Goal: Ask a question

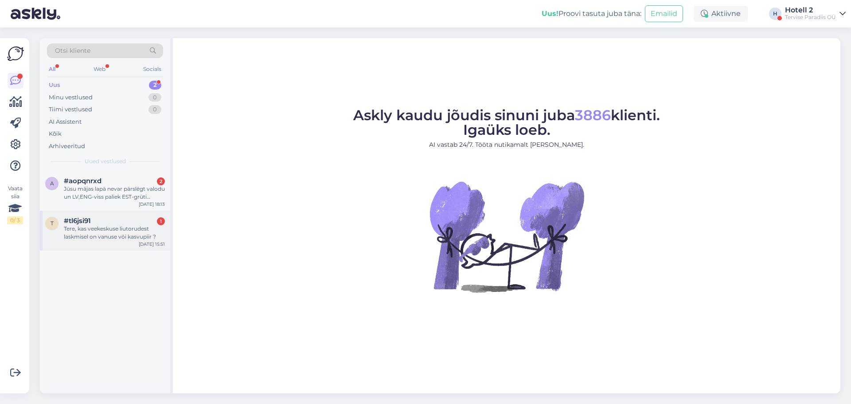
click at [108, 236] on div "Tere, kas veekeskuse liutorudest laskmisel on vanuse või kasvupiir ?" at bounding box center [114, 233] width 101 height 16
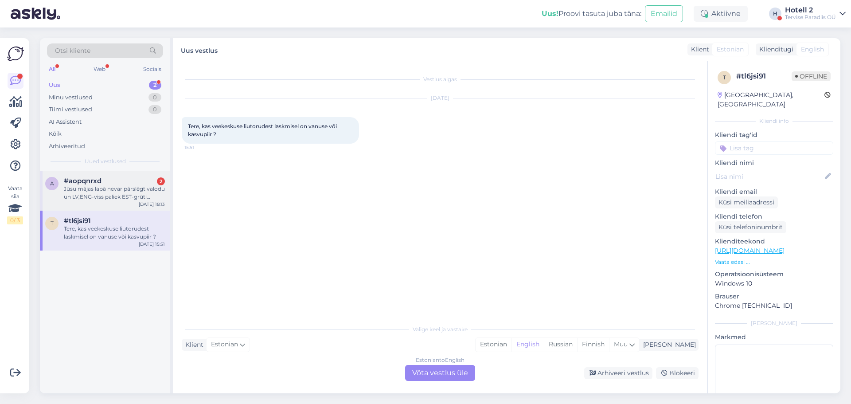
click at [112, 195] on div "Jūsu mājas lapā nevar pārslēgt valodu un LV,ENG-viss paliek EST-grūti saprast" at bounding box center [114, 193] width 101 height 16
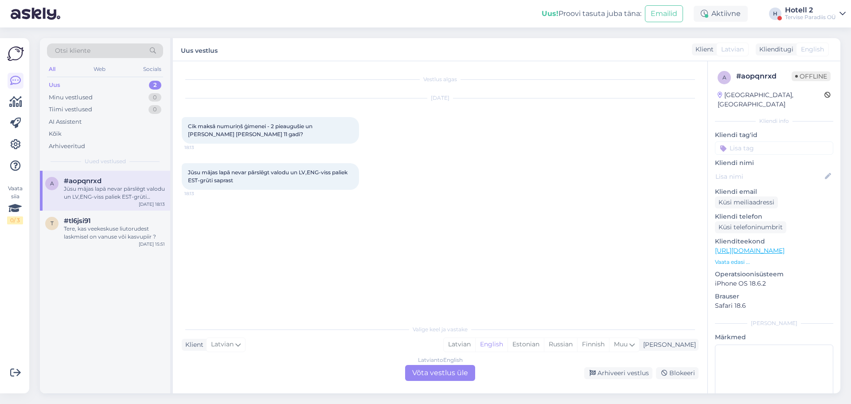
click at [464, 374] on div "Latvian to English Võta vestlus üle" at bounding box center [440, 373] width 70 height 16
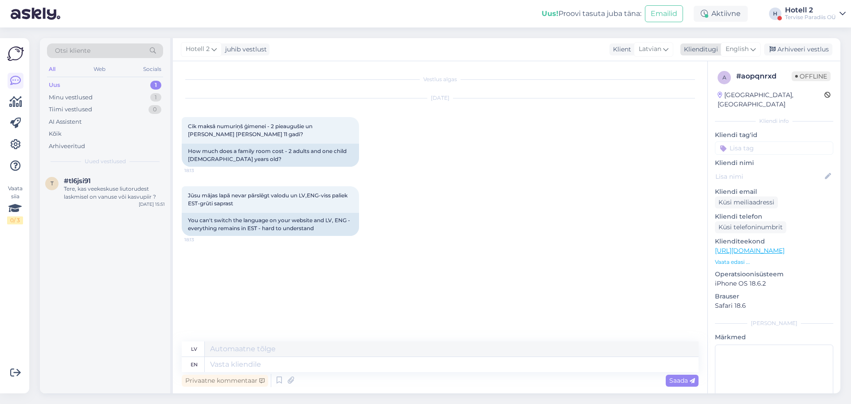
click at [744, 45] on span "English" at bounding box center [736, 49] width 23 height 10
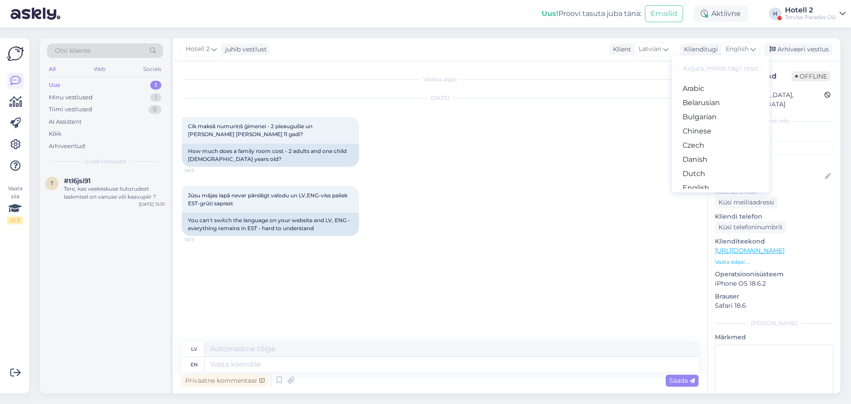
click at [705, 69] on input at bounding box center [720, 69] width 83 height 14
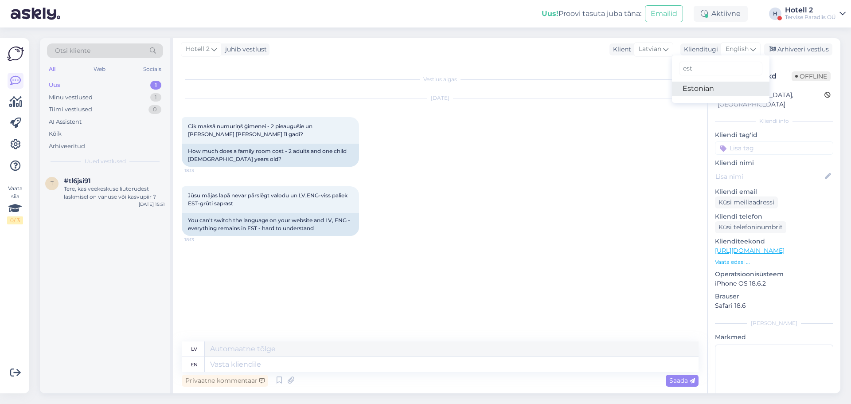
type input "est"
click at [697, 88] on link "Estonian" at bounding box center [720, 89] width 97 height 14
click at [221, 363] on textarea at bounding box center [452, 364] width 494 height 15
type textarea "Tere"
type textarea "Sveiki"
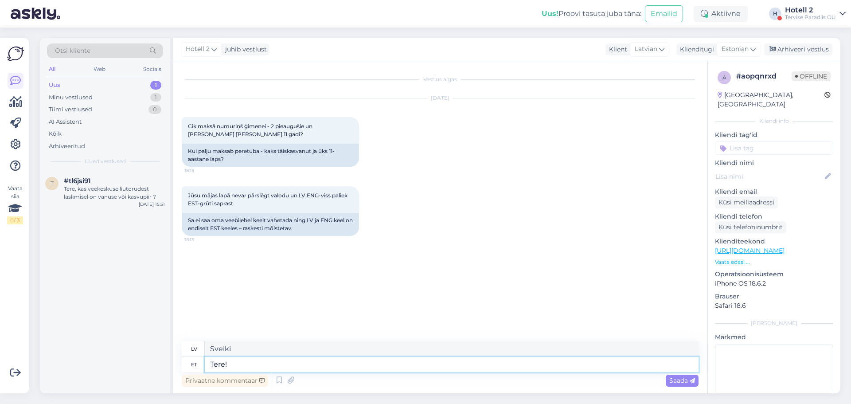
type textarea "Tere!"
type textarea "Sveiki!"
type textarea "Tere! Peret"
type textarea "Sveiki! Ģimene"
type textarea "Tere! Peretoa"
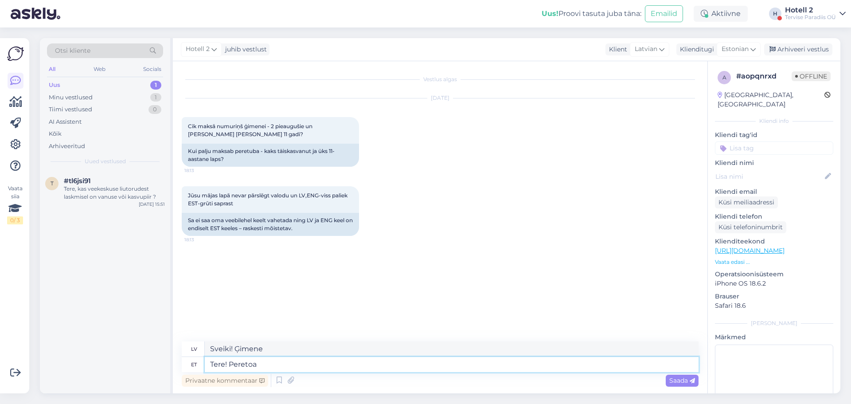
type textarea "Sveiki! Ģimenes istaba"
type textarea "Tere! Peretoa hind"
type textarea "Sveiki! Ģimenes numura cena"
type textarea "Tere! Peretoa hind sõ"
type textarea "Sveiki! Ģimenes numura cena ir"
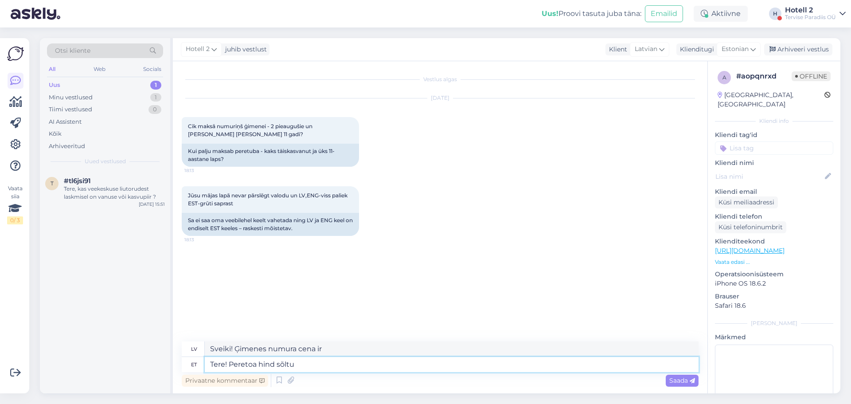
type textarea "Tere! Peretoa hind sõltu"
type textarea "Sveiki! Ģimenes numura cena ir atkarīga no"
type textarea "Tere! Peretoa hind sõltu kuupäevast"
type textarea "Sveiki! Ģimenes numura cena ir atkarīga no datuma."
type textarea "Tere! Peretoa hind sõltu kuupäevast. Tervise"
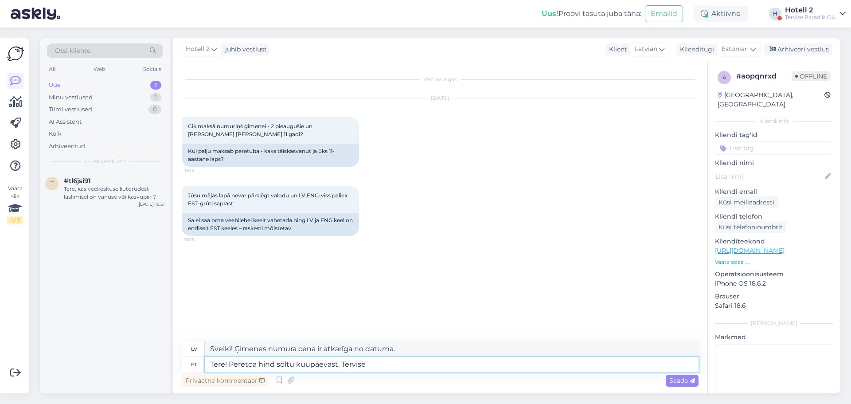
type textarea "Sveiki! Ģimenes numura cena ir atkarīga no datuma. Veselība"
type textarea "Tere! Peretoa hind sõltu kuupäevast. Tervise Paradiis"
type textarea "Sveiki! Ģimenes numura cena ir atkarīga no datuma. Tervise Paradiis"
click at [292, 364] on textarea "Tere! Peretoa hind sõltu kuupäevast. Tervise Paradiis" at bounding box center [452, 364] width 494 height 15
type textarea "Tere! Peretoa hind sõltub kuupäevast. Tervise Paradiis"
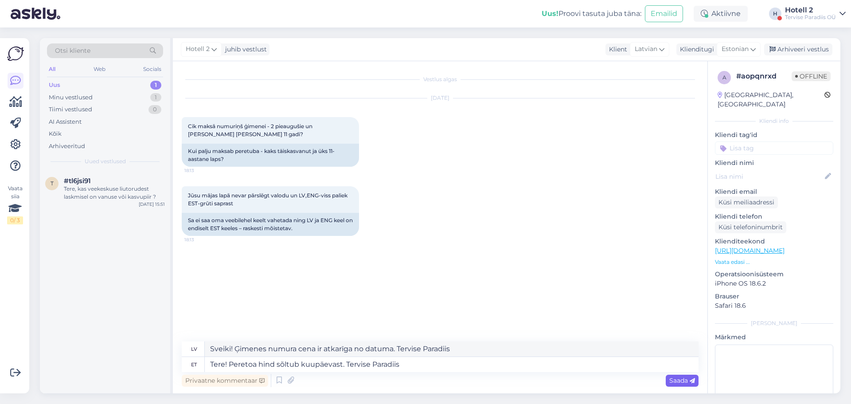
click at [671, 380] on span "Saada" at bounding box center [682, 380] width 26 height 8
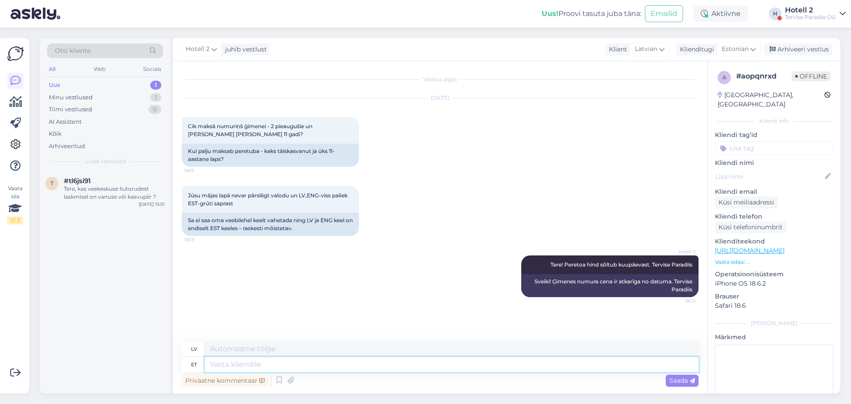
click at [301, 366] on textarea at bounding box center [452, 364] width 494 height 15
click at [300, 365] on textarea at bounding box center [452, 364] width 494 height 15
paste textarea "[URL][DOMAIN_NAME]"
type textarea "[URL][DOMAIN_NAME]"
click at [678, 379] on span "Saada" at bounding box center [682, 380] width 26 height 8
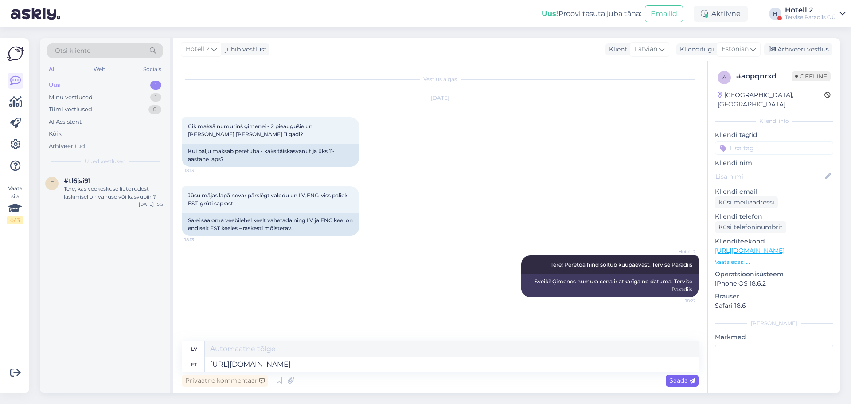
type textarea "[URL][DOMAIN_NAME] !/accommodation/packages?lang=en"
click at [679, 378] on span "Saada" at bounding box center [682, 380] width 26 height 8
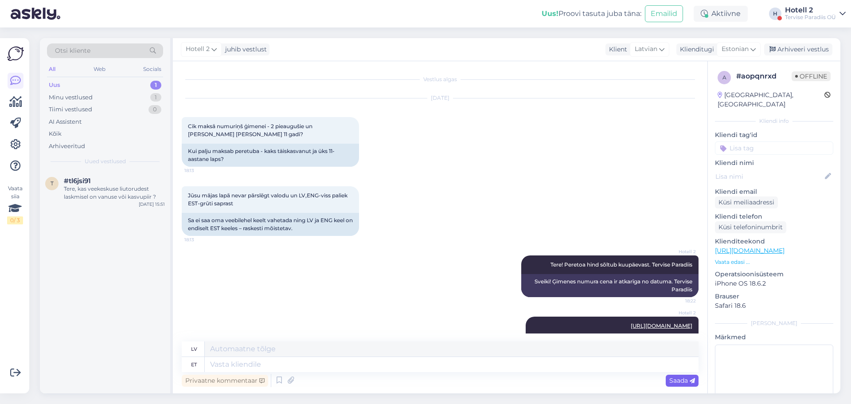
scroll to position [43, 0]
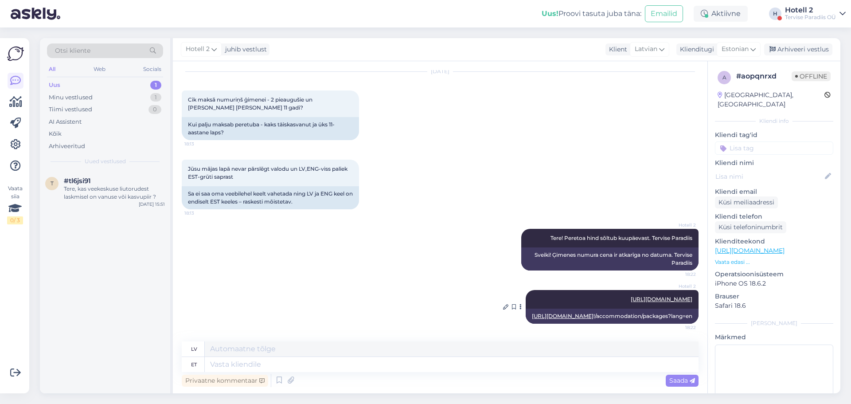
click at [668, 296] on link "[URL][DOMAIN_NAME]" at bounding box center [662, 299] width 62 height 7
click at [120, 191] on div "Tere, kas veekeskuse liutorudest laskmisel on vanuse või kasvupiir ?" at bounding box center [114, 193] width 101 height 16
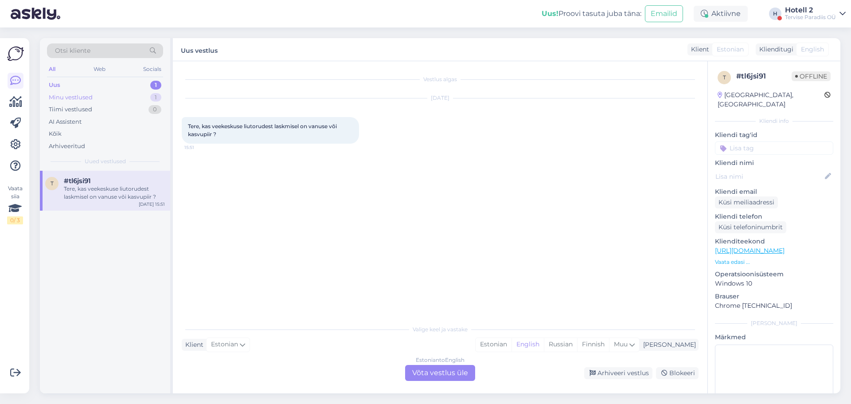
click at [105, 96] on div "Minu vestlused 1" at bounding box center [105, 97] width 116 height 12
click at [103, 183] on div "#aopqnrxd" at bounding box center [114, 181] width 101 height 8
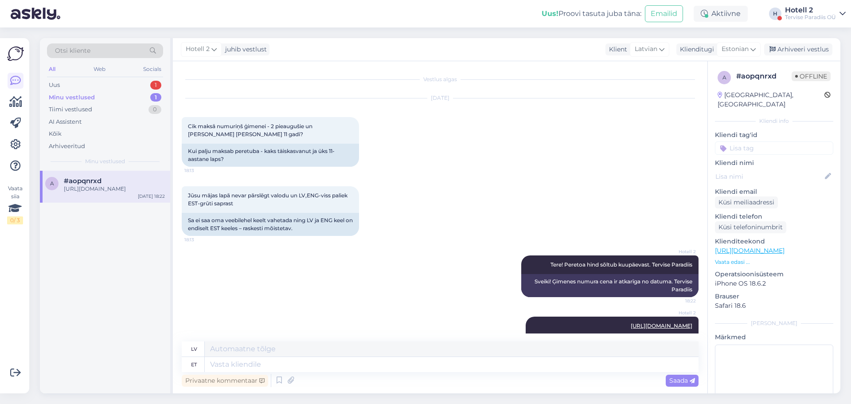
scroll to position [43, 0]
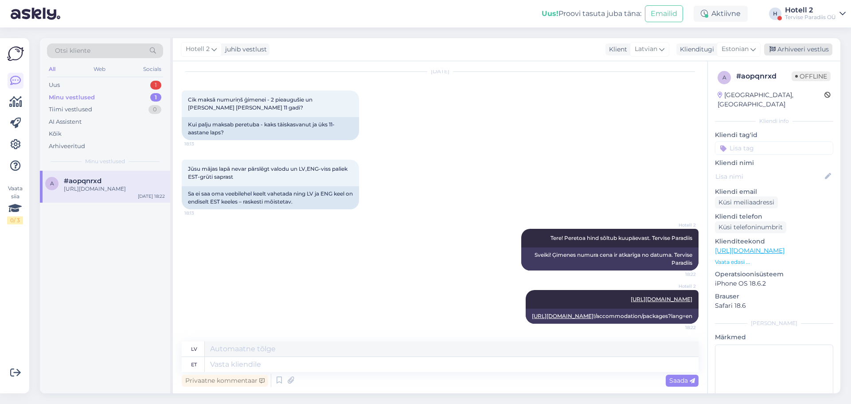
click at [798, 51] on div "Arhiveeri vestlus" at bounding box center [798, 49] width 68 height 12
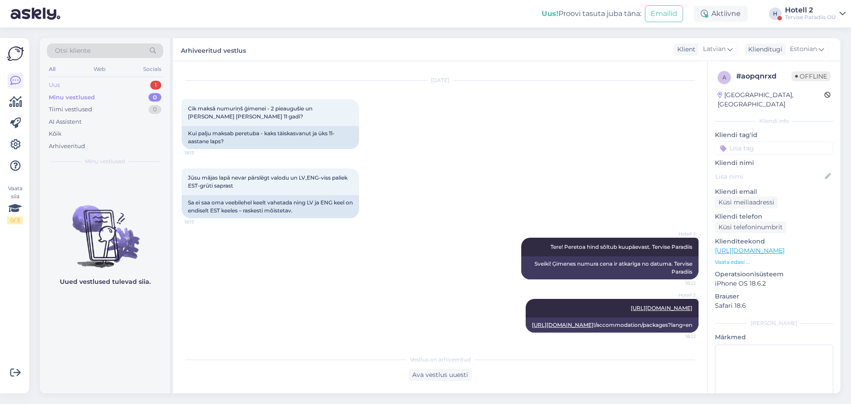
click at [83, 85] on div "Uus 1" at bounding box center [105, 85] width 116 height 12
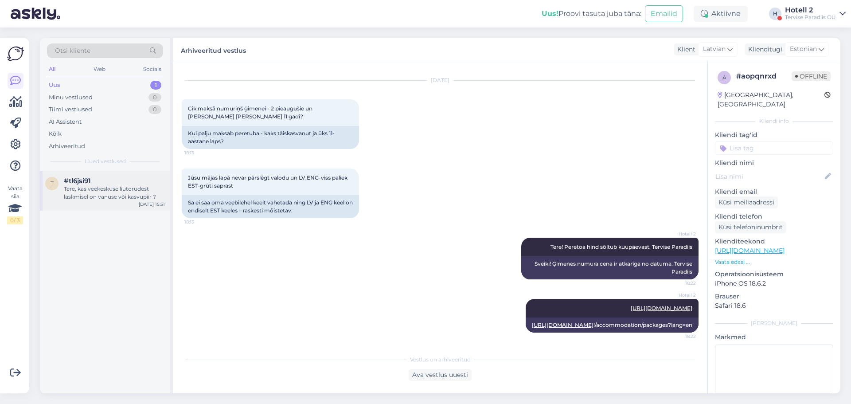
click at [103, 196] on div "Tere, kas veekeskuse liutorudest laskmisel on vanuse või kasvupiir ?" at bounding box center [114, 193] width 101 height 16
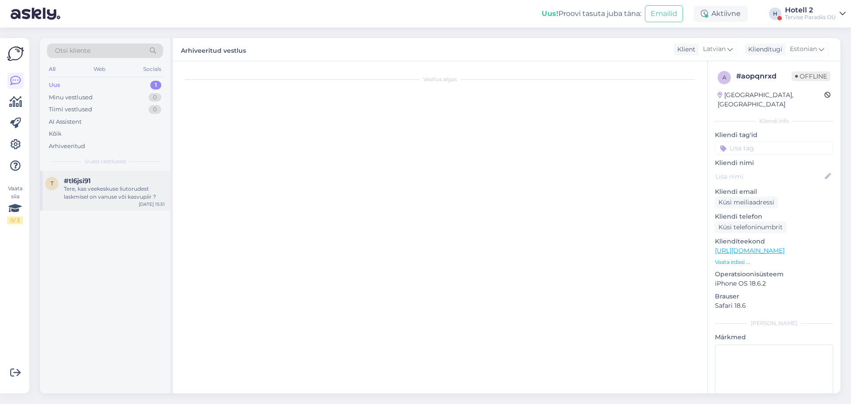
scroll to position [0, 0]
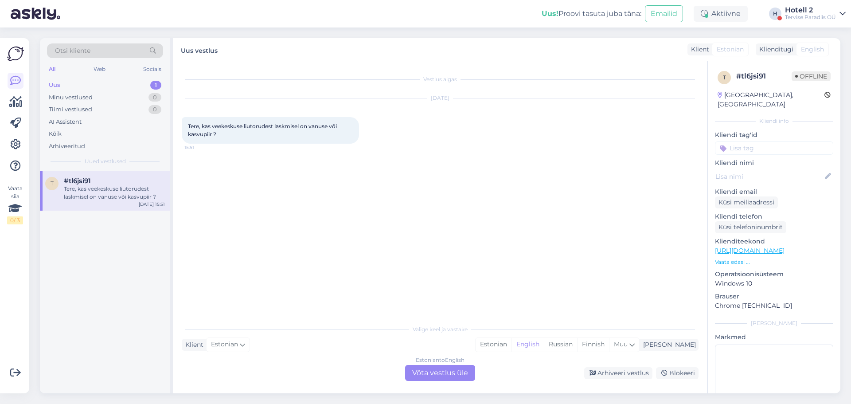
click at [420, 371] on div "Estonian to English Võta vestlus üle" at bounding box center [440, 373] width 70 height 16
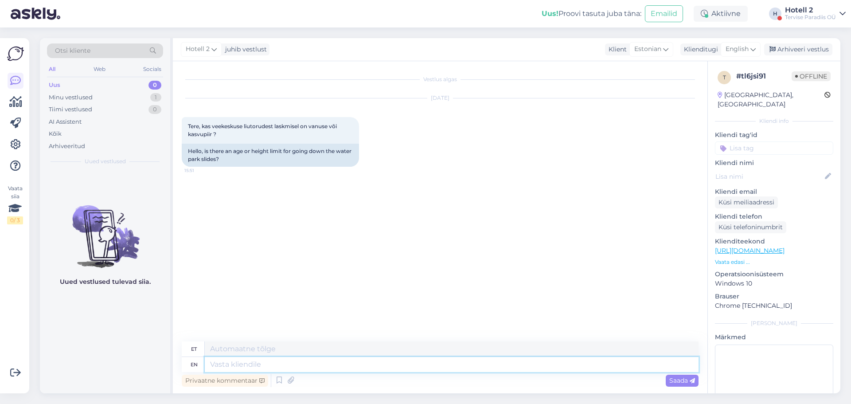
click at [254, 366] on textarea at bounding box center [452, 364] width 494 height 15
type textarea "Tere""
type textarea "Tere"
type textarea "Tere!"
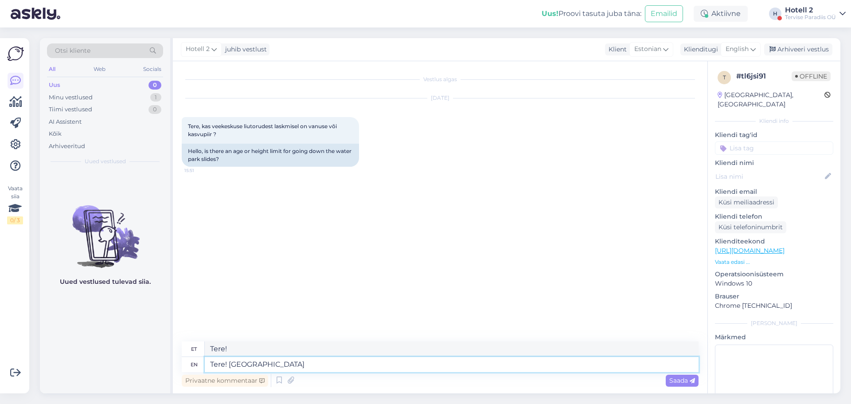
type textarea "Tere! [GEOGRAPHIC_DATA]"
type textarea "Tere! Palun võtke"
type textarea "Tere! [PERSON_NAME]"
type textarea "Tere! Palun võtke ühendust"
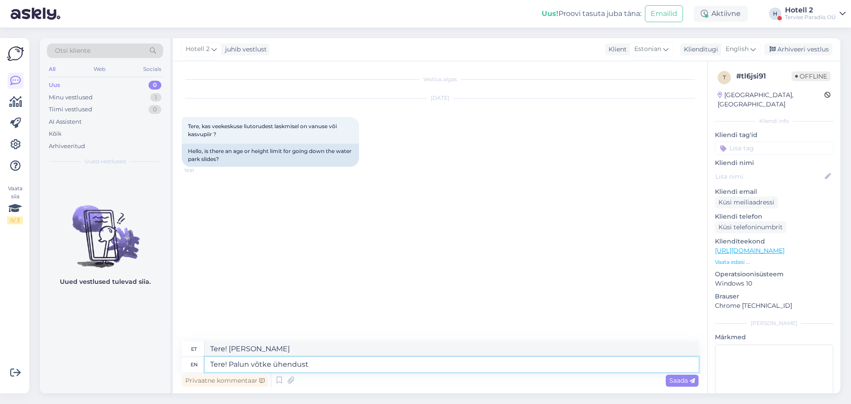
type textarea "Tere! Palun võtke ühendust"
type textarea "Tere! Palun võtke ühendust veekeskuse"
type textarea "Tere! Palun võtke ühendust veekeskusega"
type textarea "Tere! Palun võtke ühendust veekeskuse letiga"
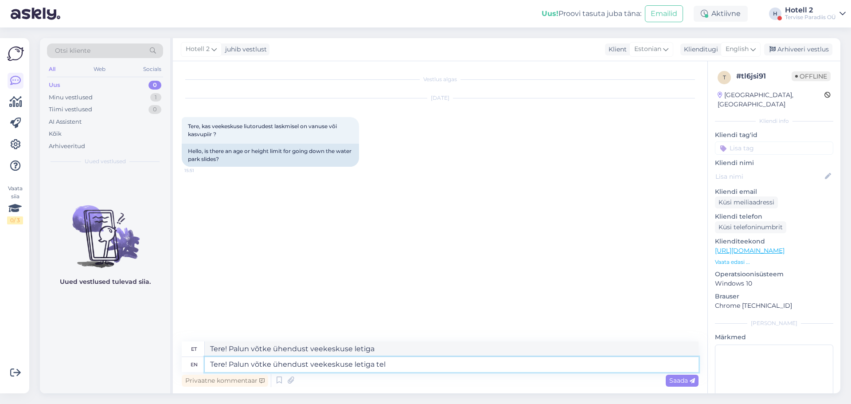
type textarea "Tere! Palun võtke ühendust veekeskuse letiga tel"
type textarea "Tere! Palun võtke ühendust veekeskuse letiga tel [PERSON_NAME]"
type textarea "Tere! Palun võtke ühendust veekeskuse letiga tel [PERSON_NAME] 44"
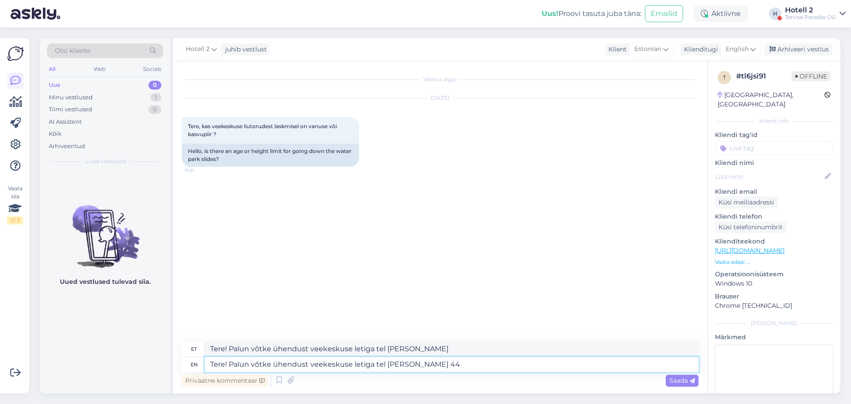
type textarea "Tere! Palun võtke ühendust veekeskuse letiga tel [PERSON_NAME] 44"
type textarea "Tere! Palun võtke ühendust veekeskuse letiga tel [PERSON_NAME] 44 51"
type textarea "Tere! Palun võtke ühendust veekeskuse letiga tel [PERSON_NAME] [PHONE_NUMBER]"
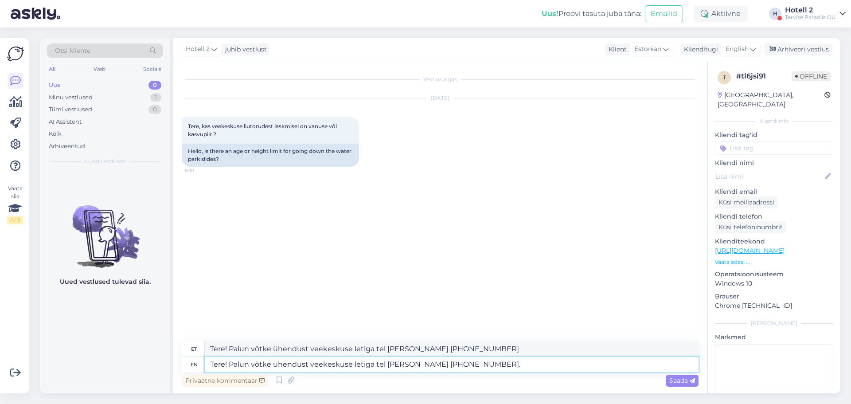
type textarea "Tere! Palun võtke ühendust veekeskuse letiga tel [PERSON_NAME] [PHONE_NUMBER]."
type textarea "Tere! Palun võtke ühendust veekeskuse letiga tel [PERSON_NAME] [PHONE_NUMBER]. …"
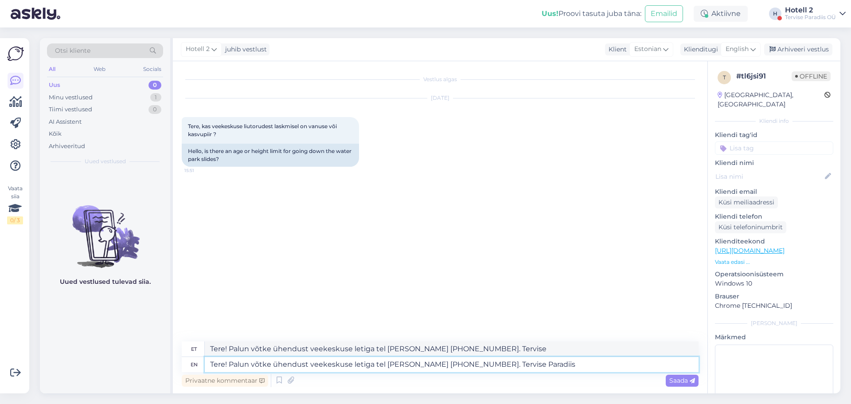
type textarea "Tere! Palun võtke ühendust veekeskuse letiga tel [PERSON_NAME] [PHONE_NUMBER]. …"
click at [437, 362] on textarea "Tere! Palun võtke ühendust veekeskuse letiga tel [PERSON_NAME] [PHONE_NUMBER]. …" at bounding box center [452, 364] width 494 height 15
type textarea "Tere! Palun võtke ühendust veekeskuse letiga tel [PERSON_NAME] [PHONE_NUMBER]. …"
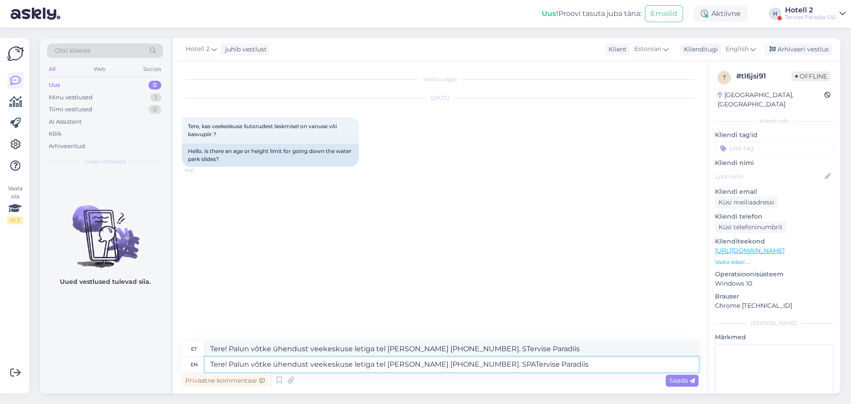
type textarea "Tere! Palun võtke ühendust veekeskuse letiga tel [PERSON_NAME] [PHONE_NUMBER]. …"
click at [684, 381] on span "Saada" at bounding box center [682, 380] width 26 height 8
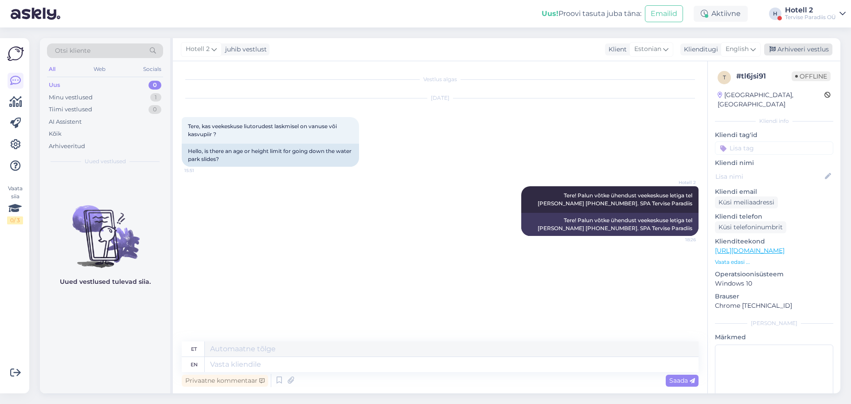
click at [799, 47] on div "Arhiveeri vestlus" at bounding box center [798, 49] width 68 height 12
